Goal: Task Accomplishment & Management: Use online tool/utility

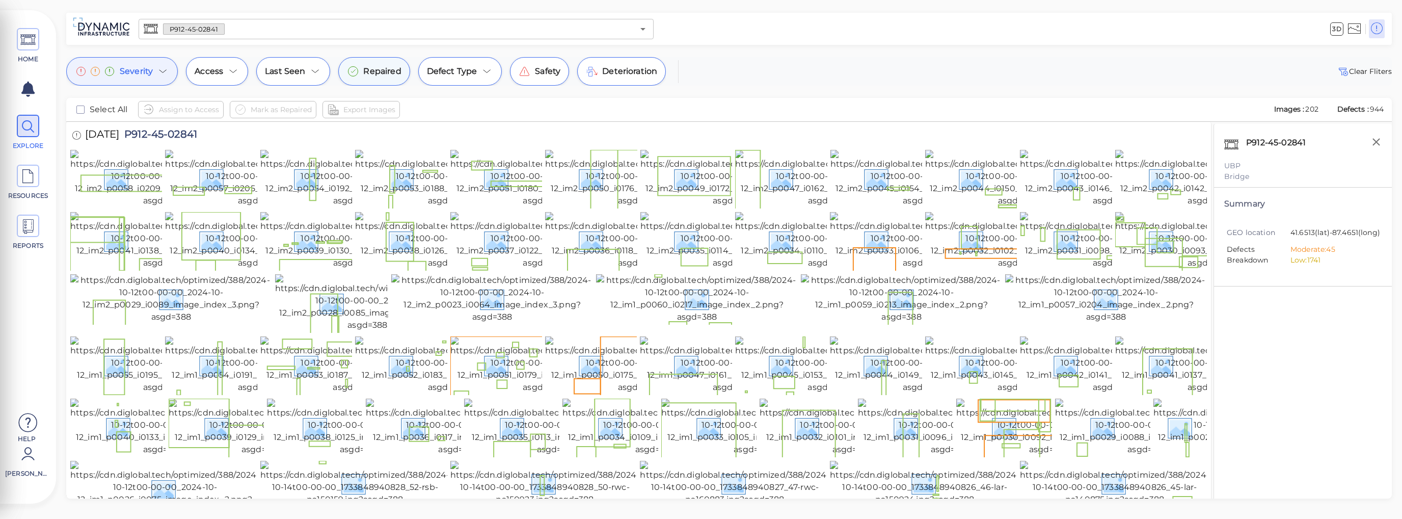
click at [376, 72] on span "Repaired" at bounding box center [382, 71] width 38 height 12
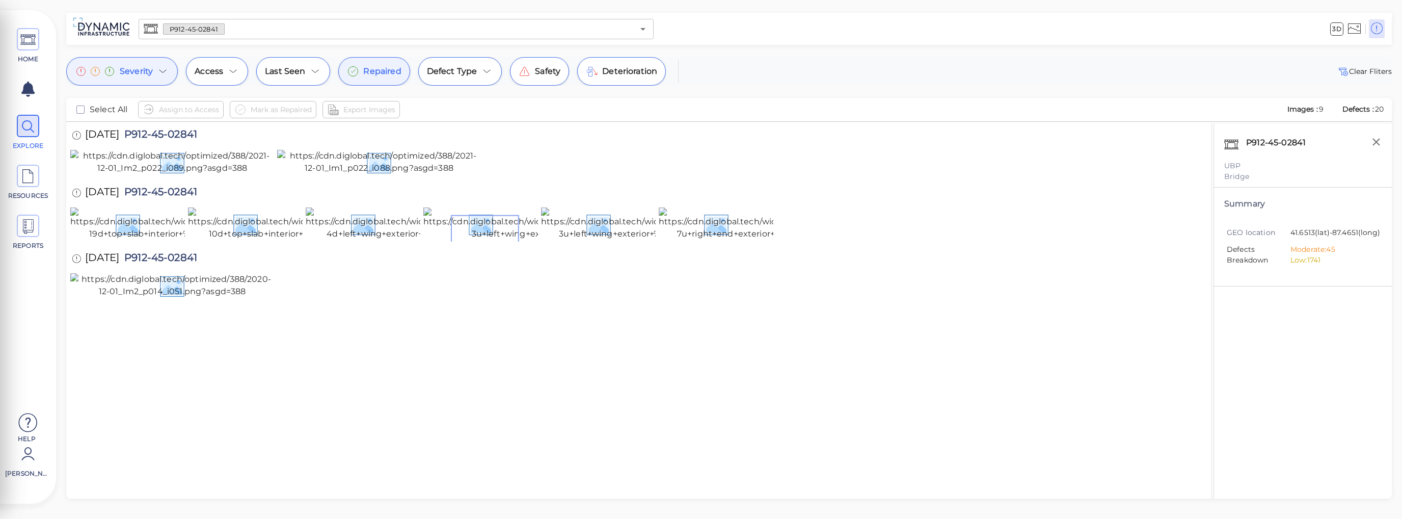
click at [700, 241] on div at bounding box center [638, 224] width 1137 height 34
click at [33, 460] on icon at bounding box center [28, 453] width 20 height 31
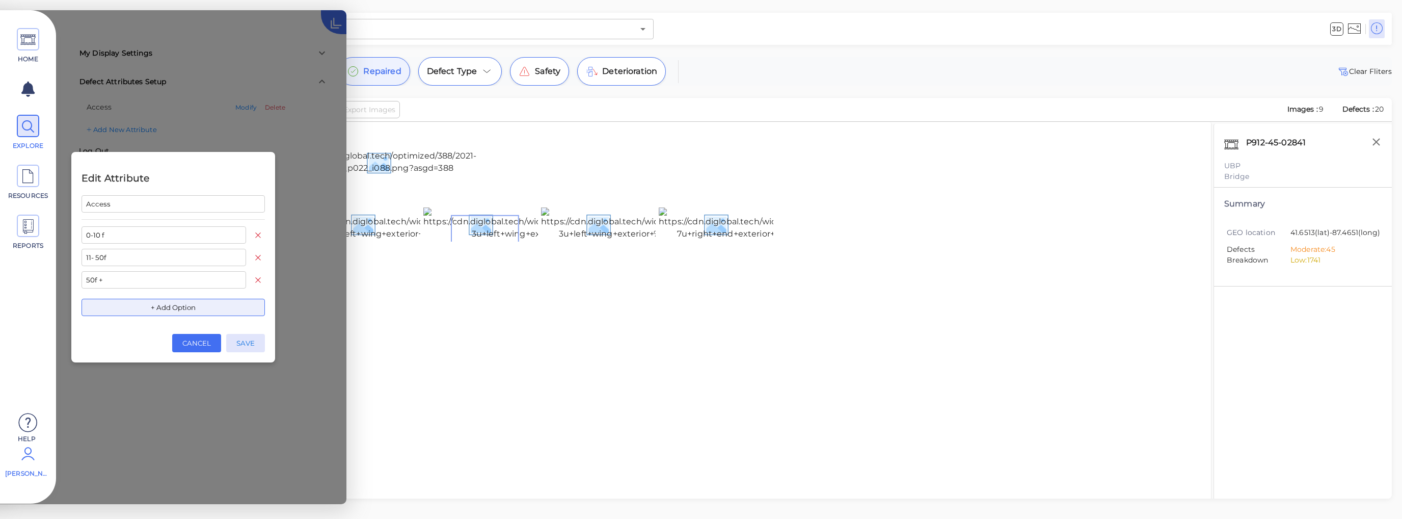
click at [201, 343] on button "CANCEL" at bounding box center [196, 343] width 49 height 18
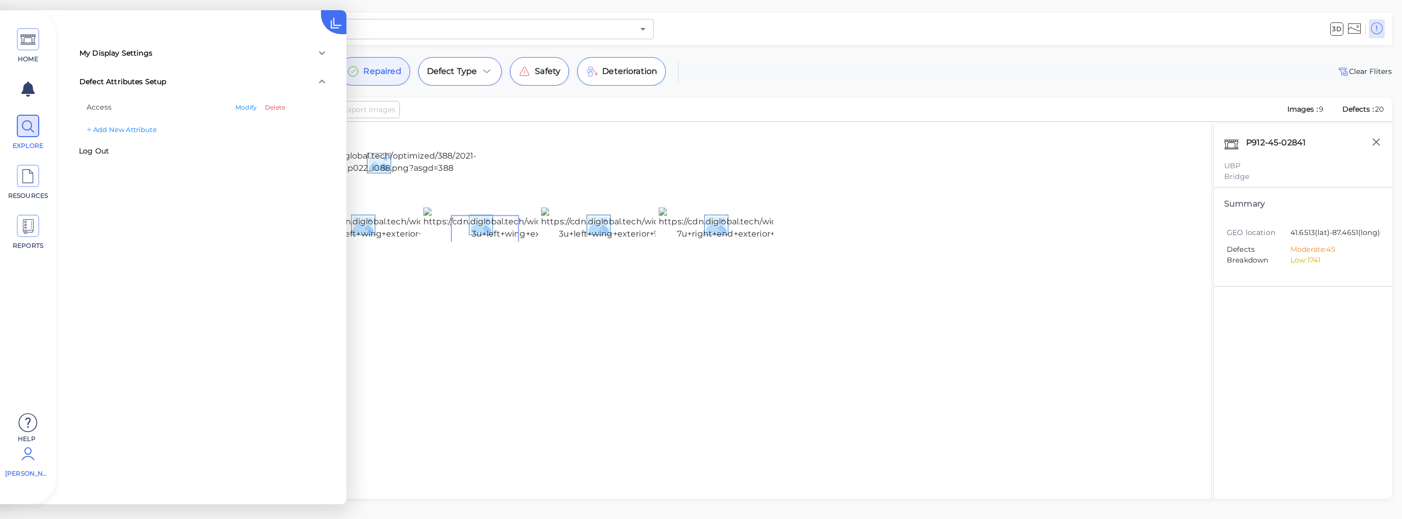
click at [206, 184] on div "My Display Settings Hide defect labels Show label measurements Show only defect…" at bounding box center [173, 257] width 346 height 494
click at [128, 129] on div "Add New Attribute" at bounding box center [210, 130] width 254 height 16
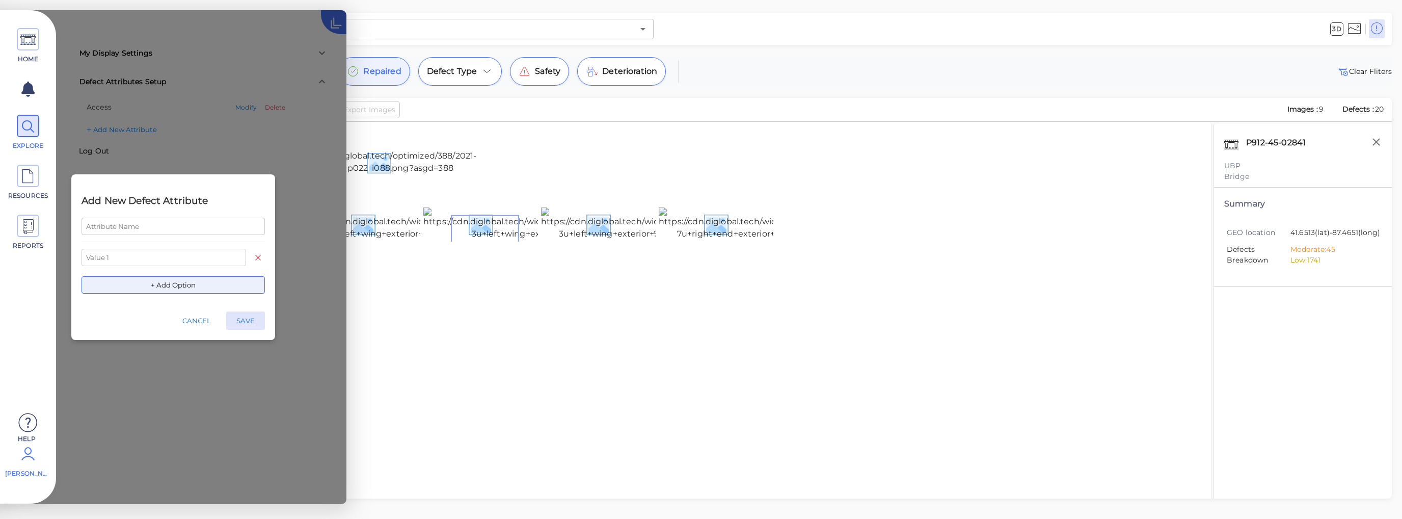
click at [156, 230] on input "text" at bounding box center [173, 226] width 183 height 17
type input "Status"
click at [127, 259] on input "text" at bounding box center [164, 257] width 165 height 17
type input "Repaired"
click at [137, 282] on button "+ Add Option" at bounding box center [173, 284] width 183 height 17
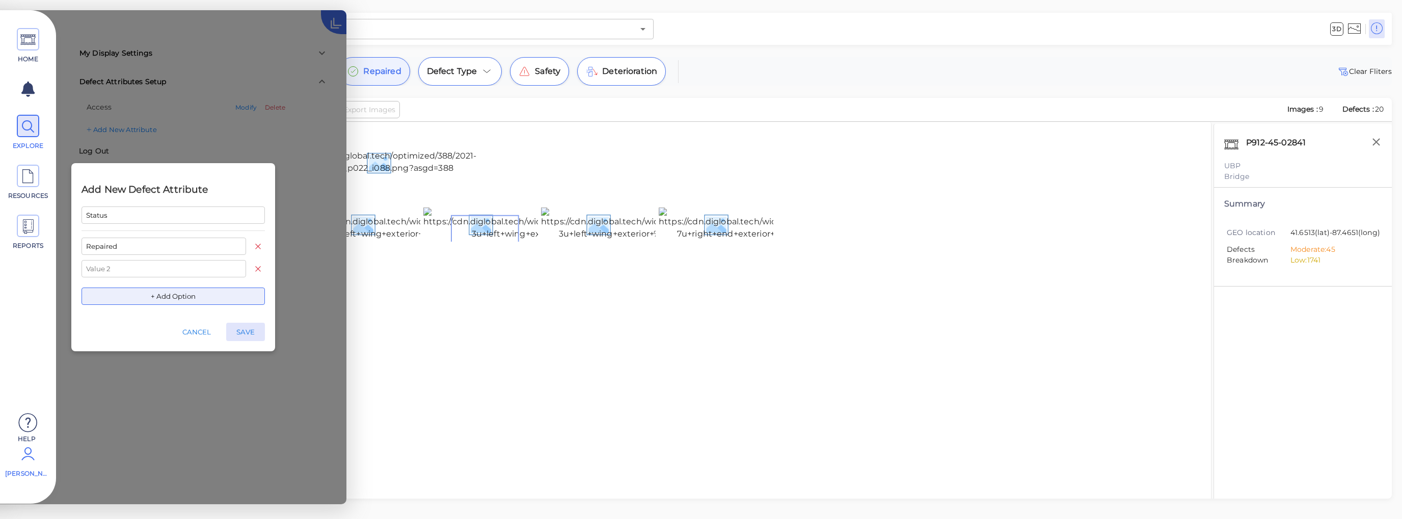
click at [131, 267] on input "text" at bounding box center [164, 268] width 165 height 17
type input "No Repair Needed"
click at [153, 296] on button "+ Add Option" at bounding box center [173, 295] width 183 height 17
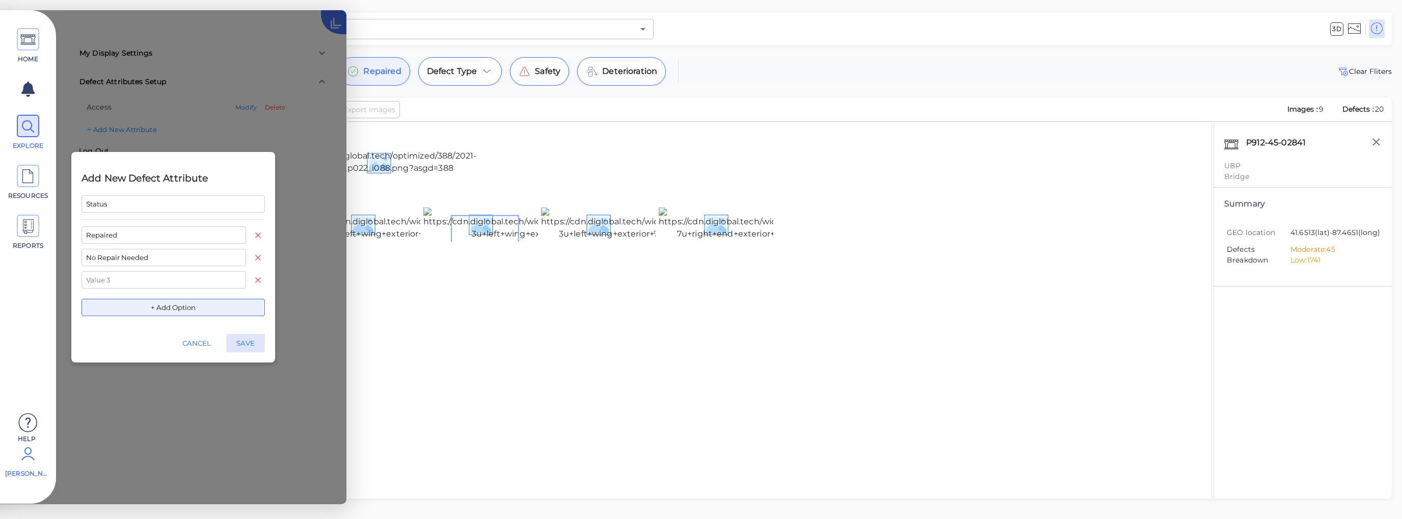
click at [163, 277] on input "text" at bounding box center [164, 279] width 165 height 17
type input "D"
type input "On Hold"
click at [204, 302] on button "+ Add Option" at bounding box center [173, 307] width 183 height 17
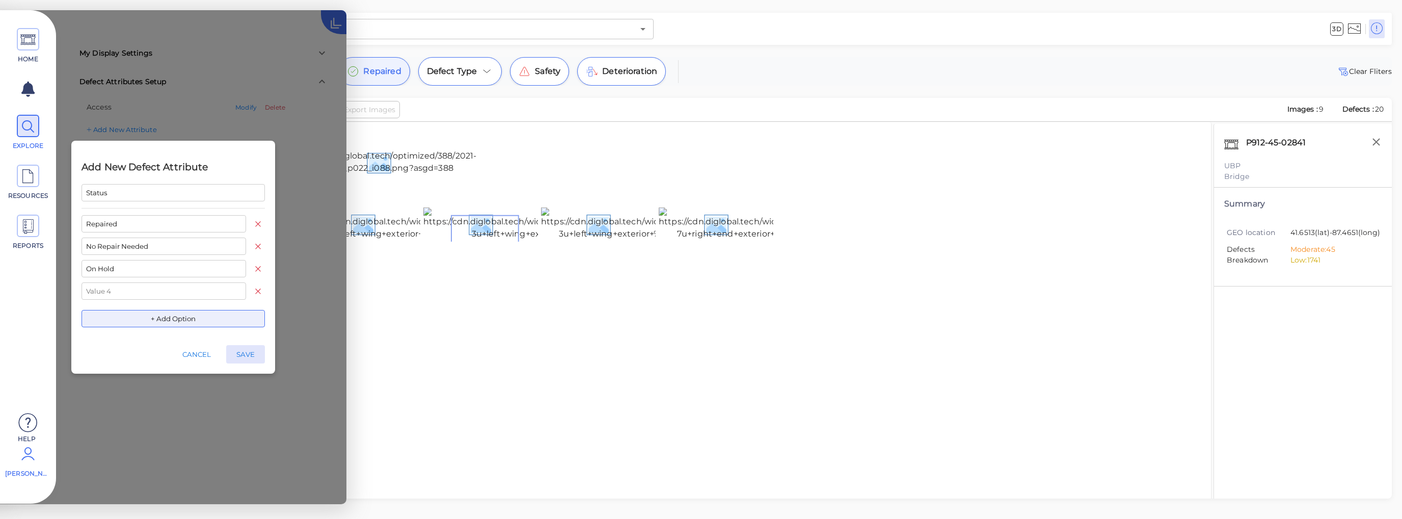
click at [140, 289] on input "text" at bounding box center [164, 290] width 165 height 17
type input "I"
type input "Planning Stages"
click at [248, 355] on button "SAVE" at bounding box center [245, 354] width 39 height 18
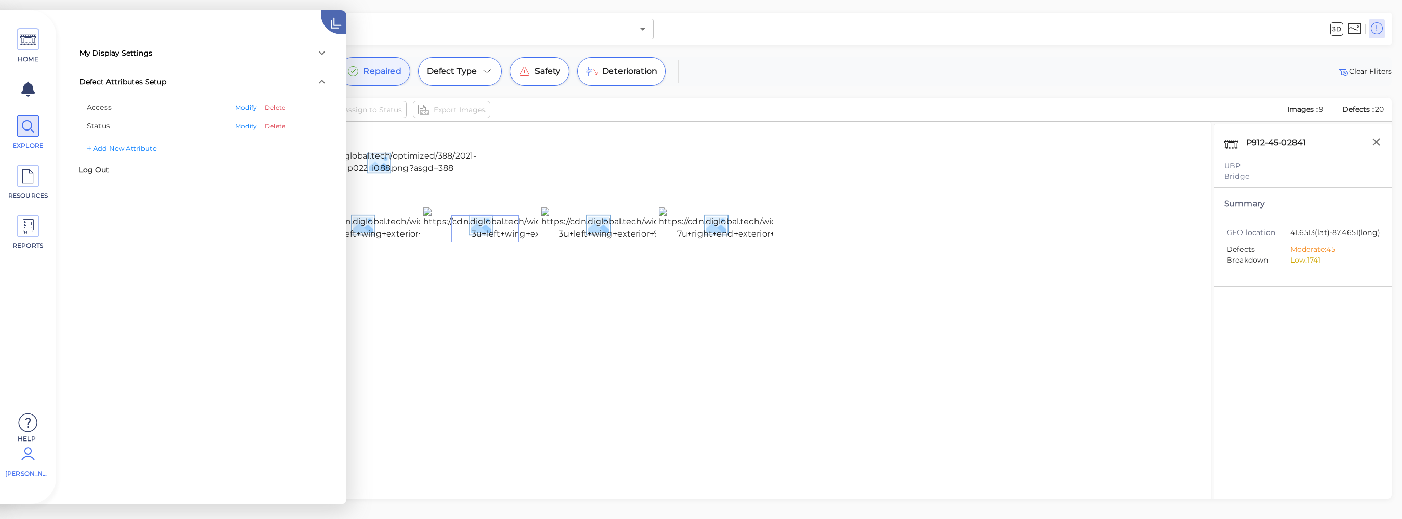
click at [334, 23] on icon at bounding box center [346, 12] width 51 height 51
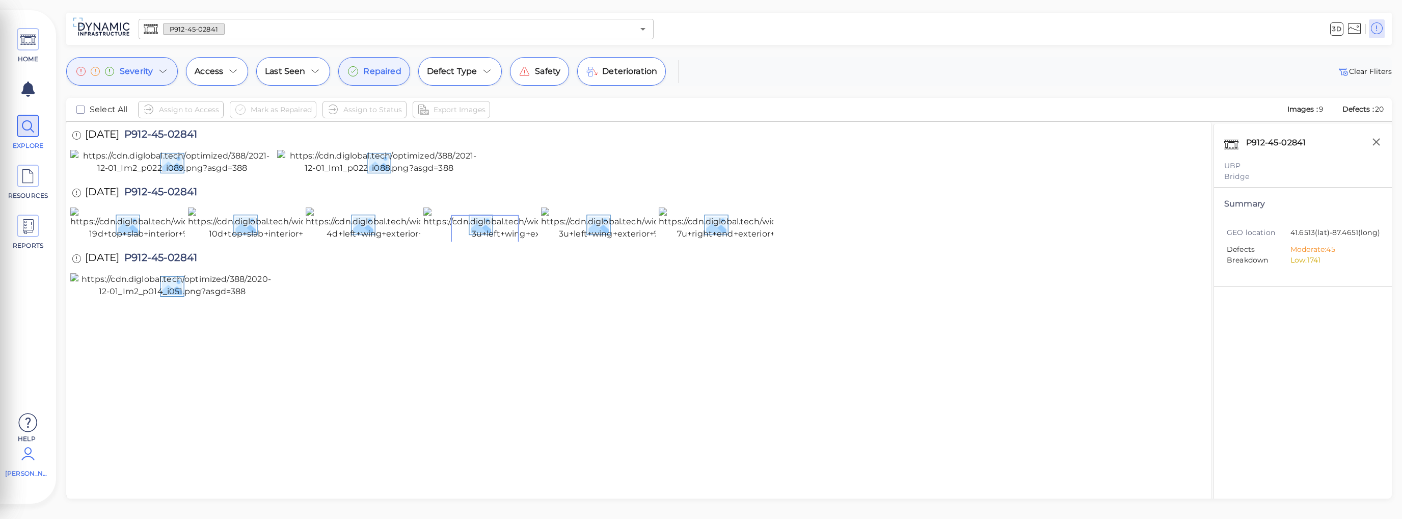
click at [568, 129] on div "[DATE] P912-45-02841" at bounding box center [638, 136] width 1137 height 28
